Goal: Transaction & Acquisition: Purchase product/service

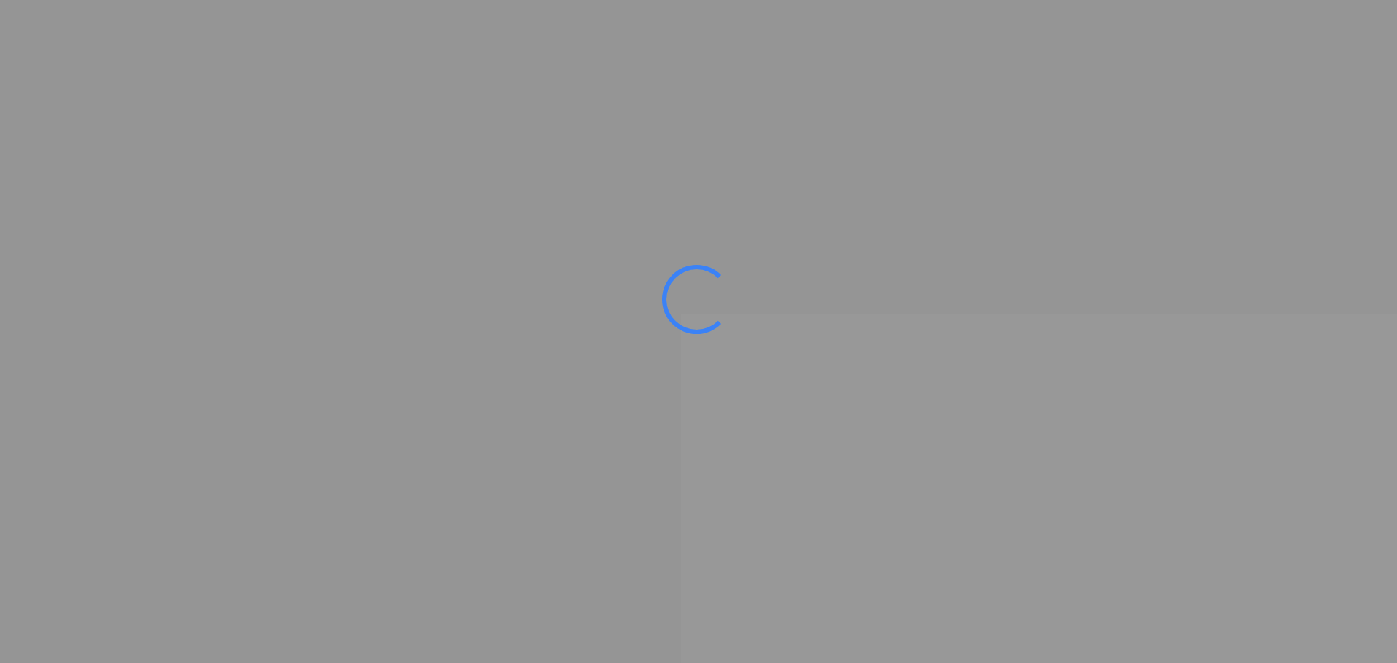
click at [1021, 167] on ms-splash-screen at bounding box center [698, 331] width 1397 height 663
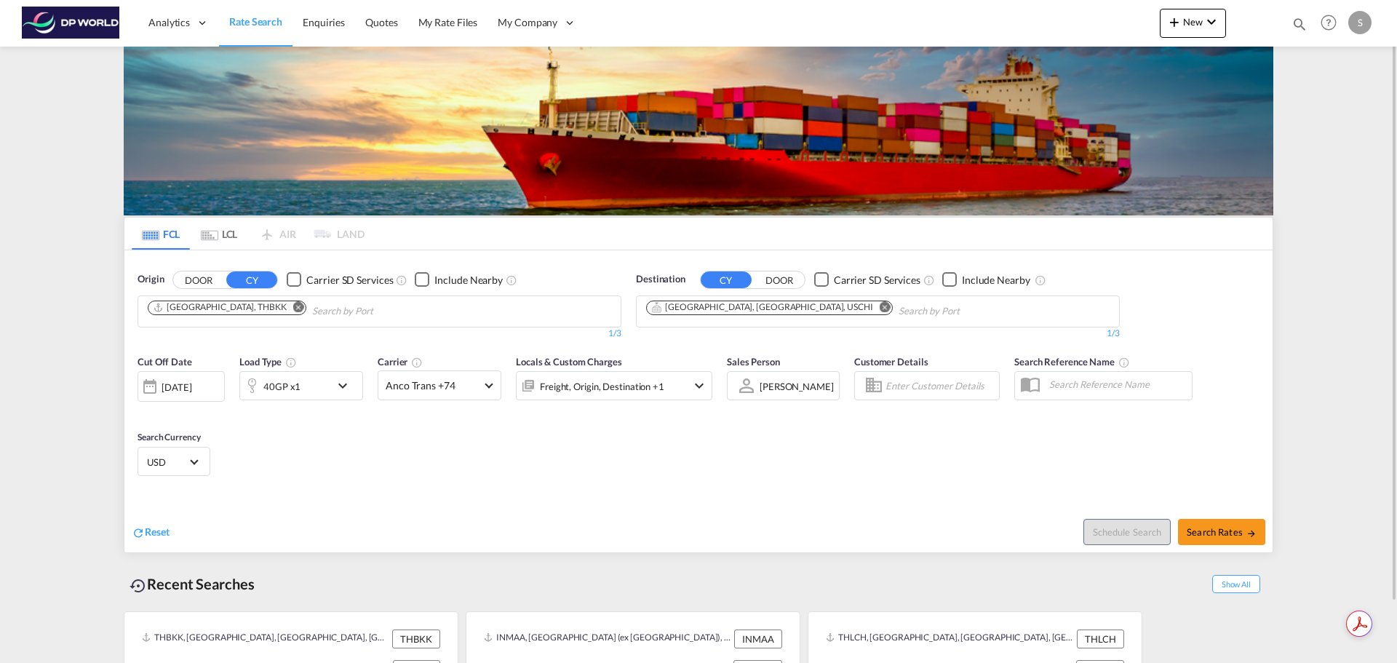
click at [284, 314] on button "Remove" at bounding box center [295, 308] width 22 height 15
click at [880, 309] on md-icon "Remove" at bounding box center [885, 306] width 11 height 11
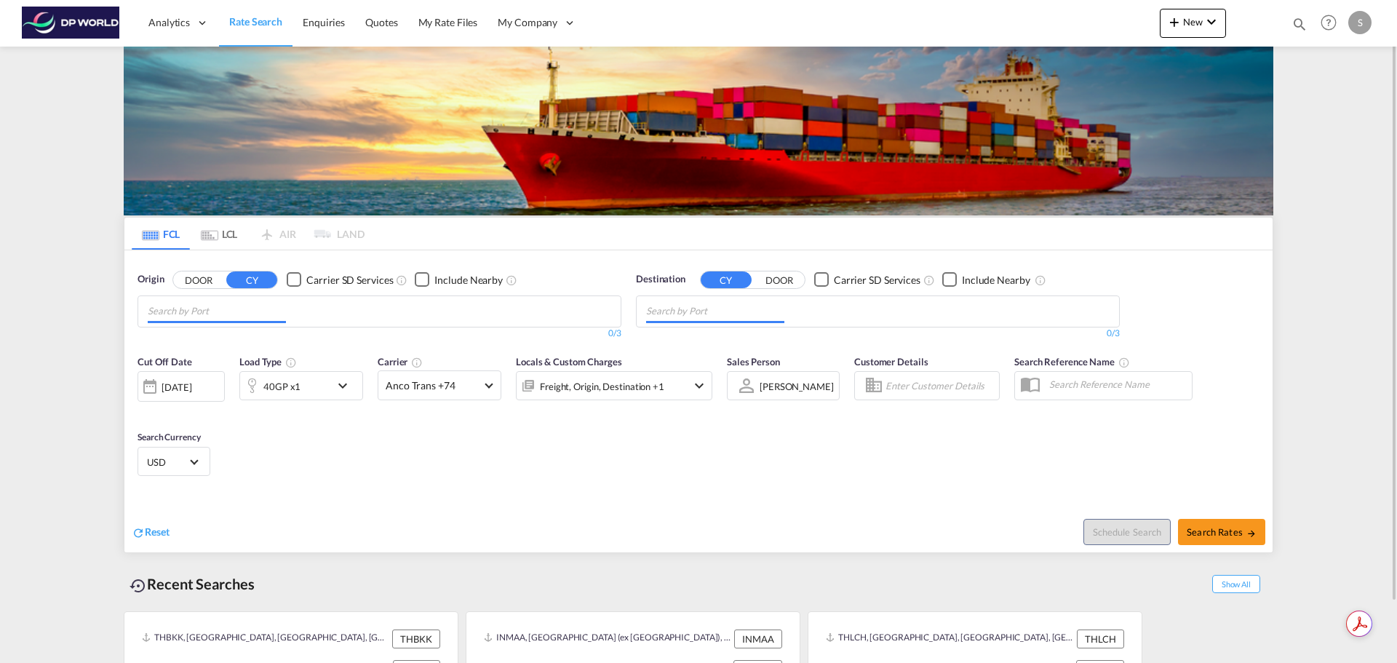
click at [306, 319] on md-chips at bounding box center [379, 311] width 482 height 31
click at [308, 312] on md-chips at bounding box center [379, 311] width 482 height 31
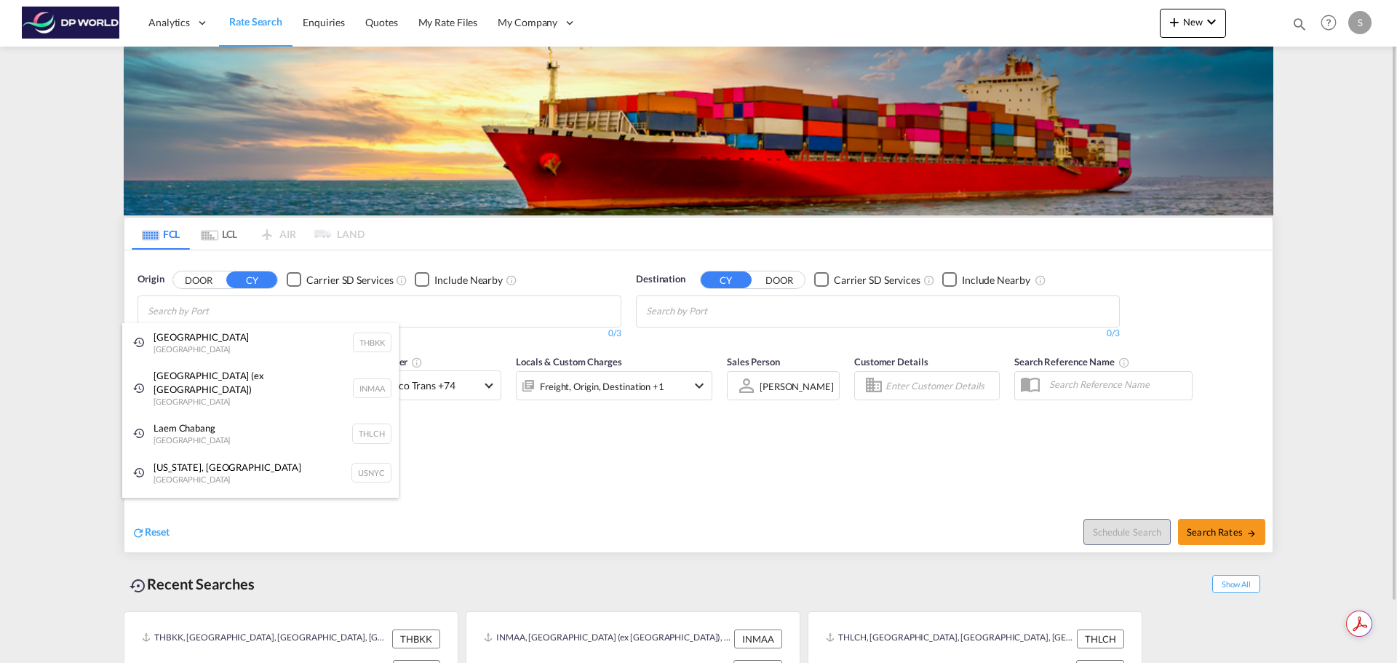
type input "l"
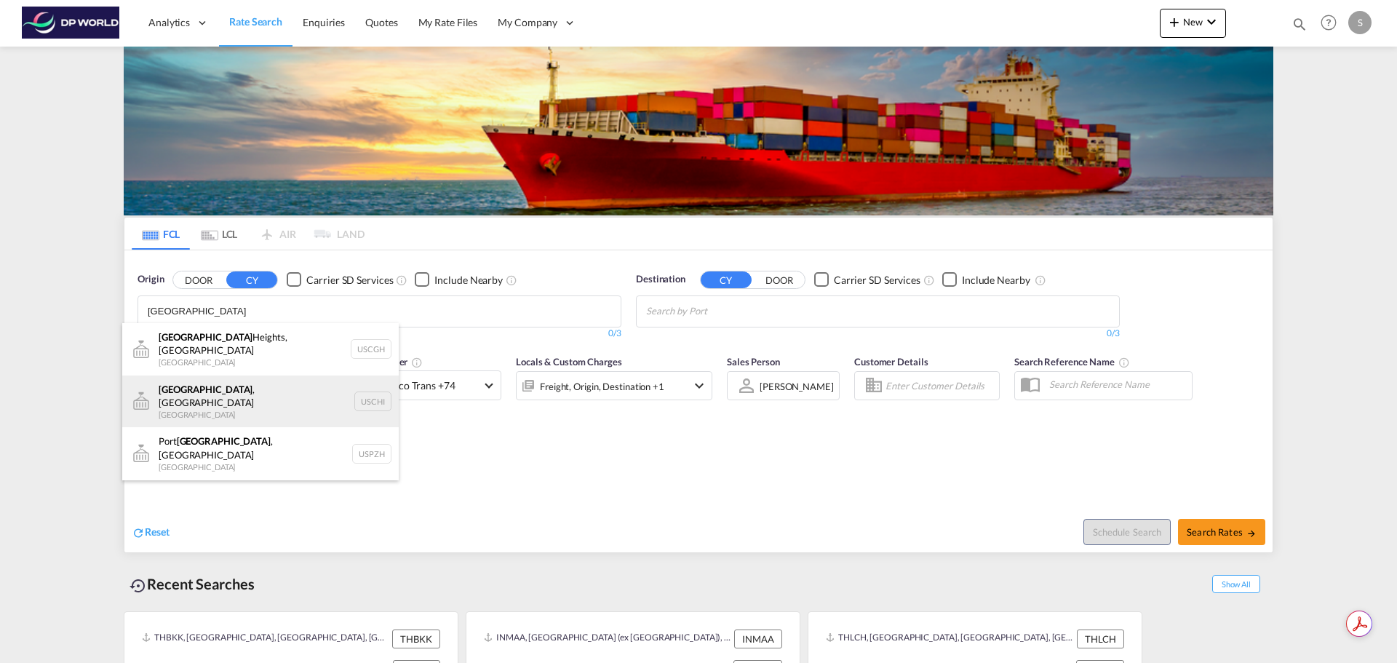
type input "[GEOGRAPHIC_DATA]"
click at [252, 379] on div "[GEOGRAPHIC_DATA] , IL United States USCHI" at bounding box center [260, 401] width 276 height 52
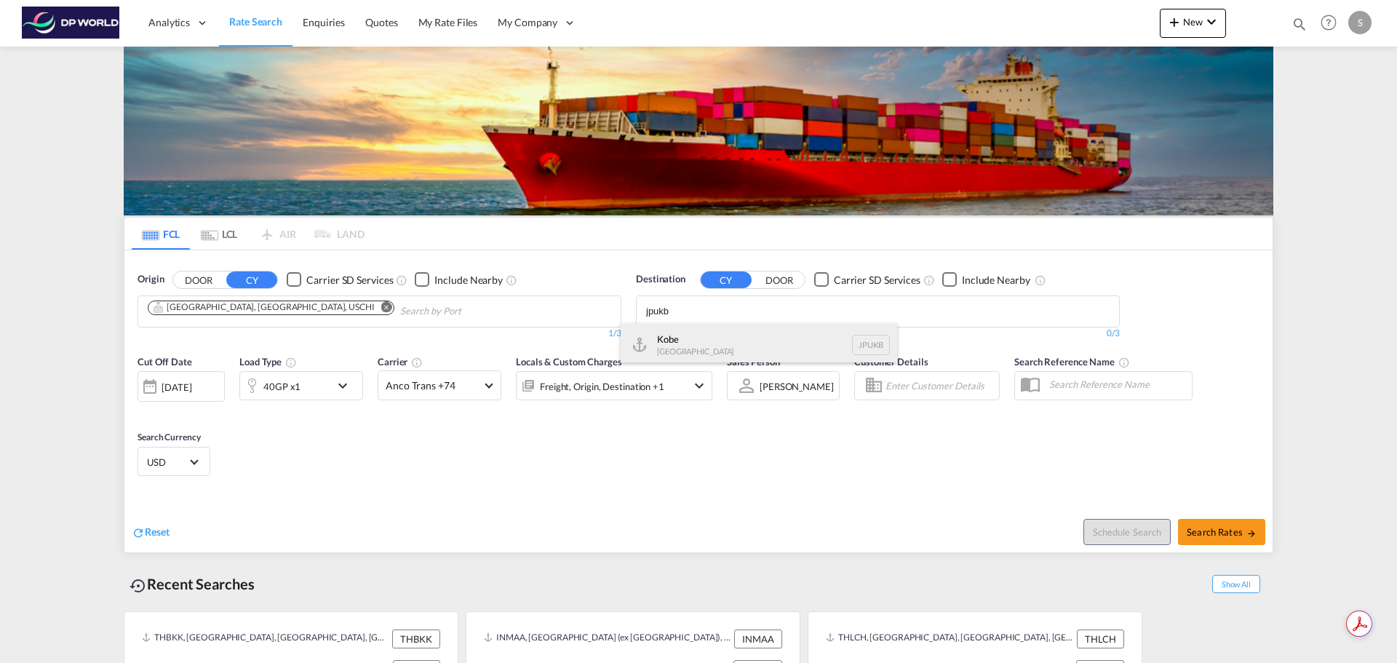
type input "jpukb"
click at [726, 329] on div "Kobe [GEOGRAPHIC_DATA] JPUKB" at bounding box center [759, 345] width 276 height 44
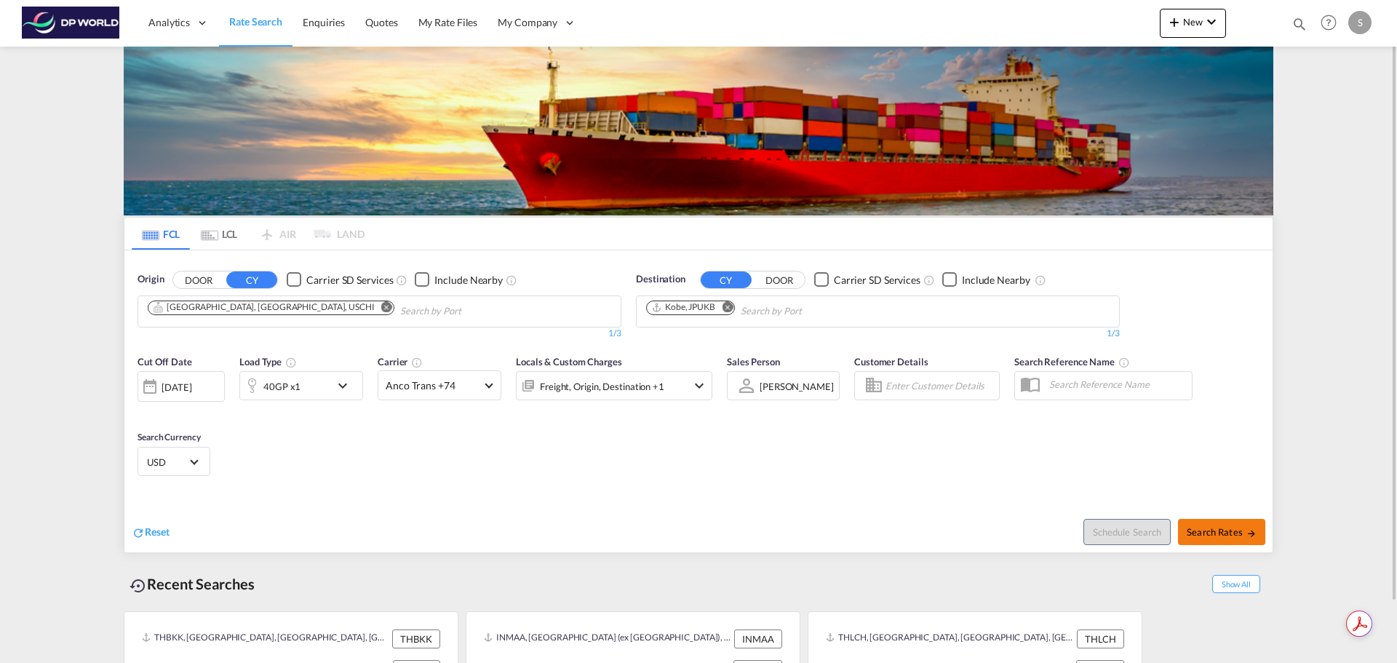
click at [1224, 535] on span "Search Rates" at bounding box center [1222, 532] width 70 height 12
type input "USCHI to JPUKB / [DATE]"
